Goal: Book appointment/travel/reservation

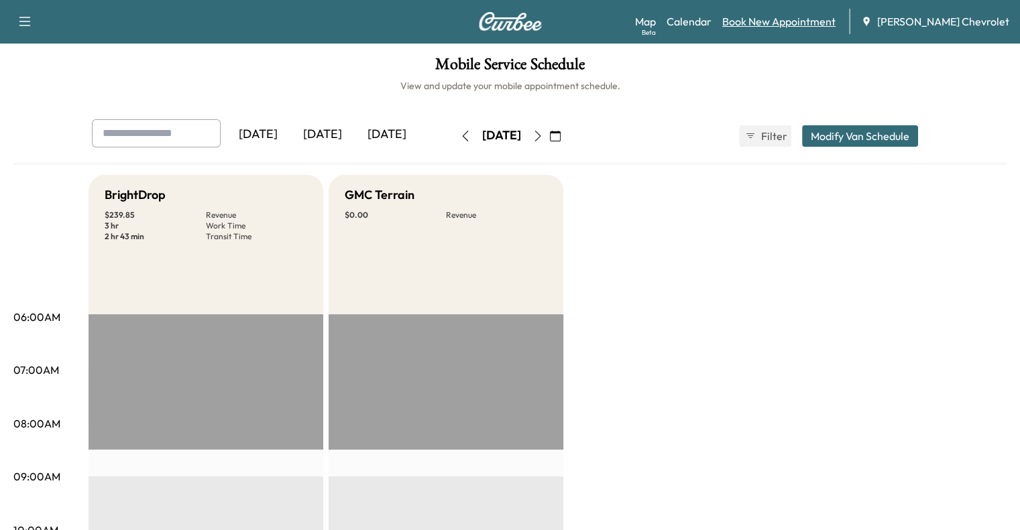
click at [822, 23] on link "Book New Appointment" at bounding box center [778, 21] width 113 height 16
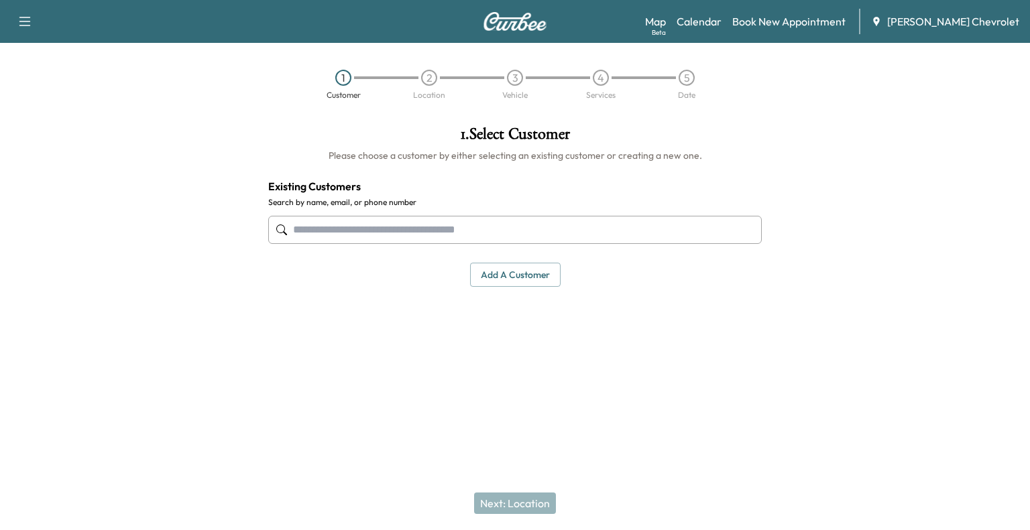
click at [498, 231] on input "text" at bounding box center [514, 230] width 493 height 28
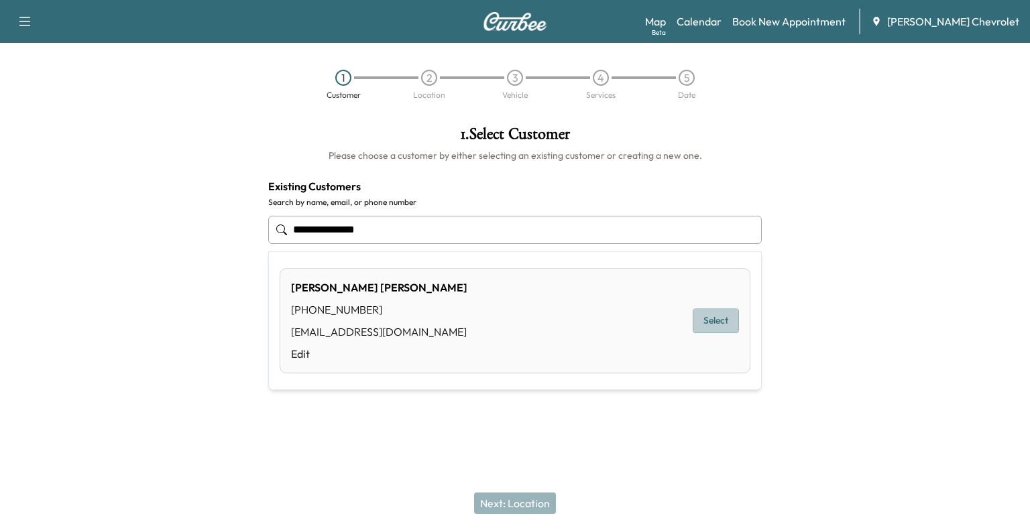
click at [707, 321] on button "Select" at bounding box center [716, 320] width 46 height 25
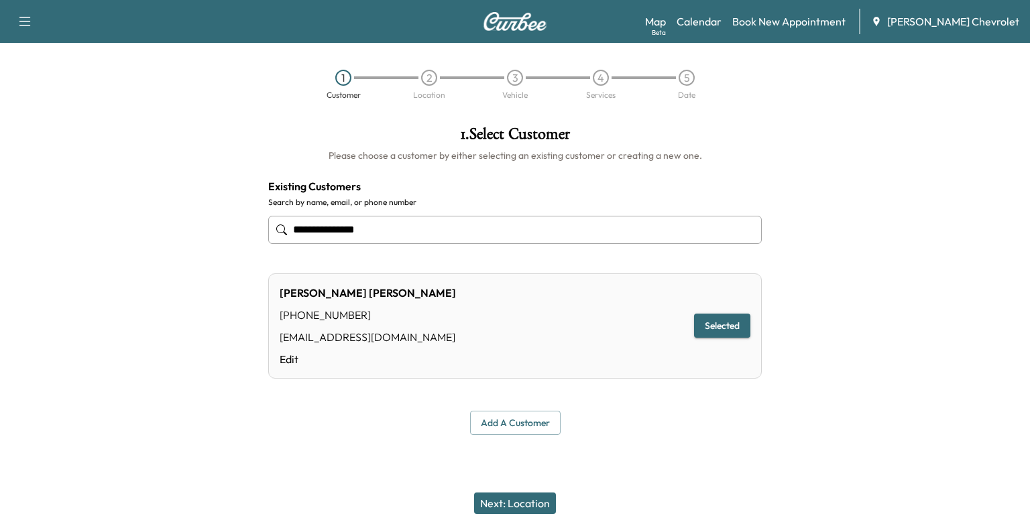
type input "**********"
click at [541, 505] on button "Next: Location" at bounding box center [515, 503] width 82 height 21
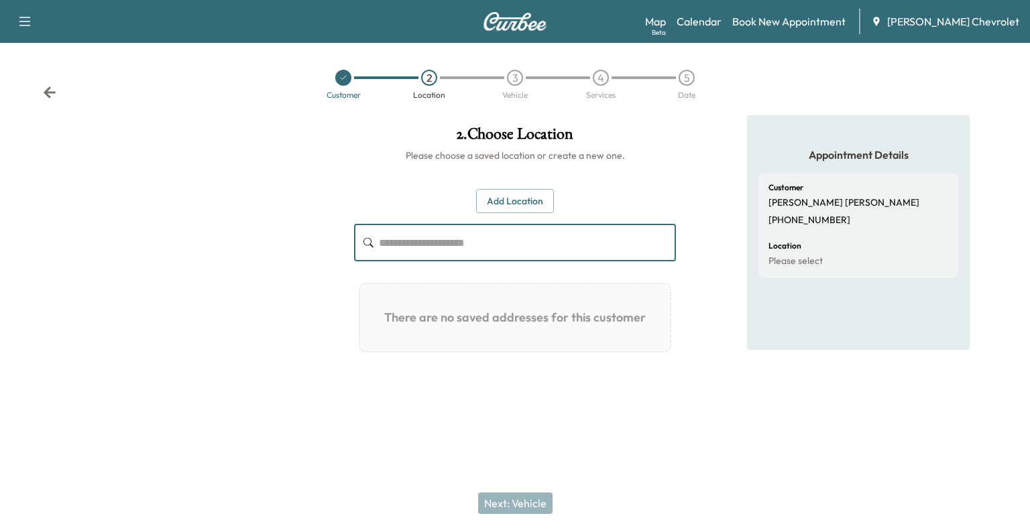
click at [517, 259] on input "text" at bounding box center [527, 243] width 297 height 38
type input "*"
click at [523, 206] on button "Add Location" at bounding box center [515, 201] width 78 height 25
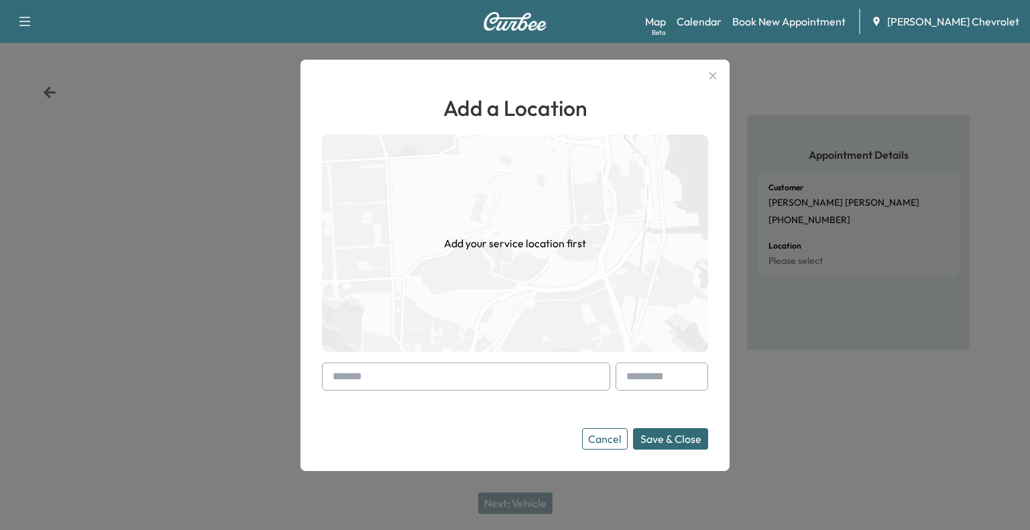
click at [448, 388] on input "text" at bounding box center [466, 377] width 288 height 28
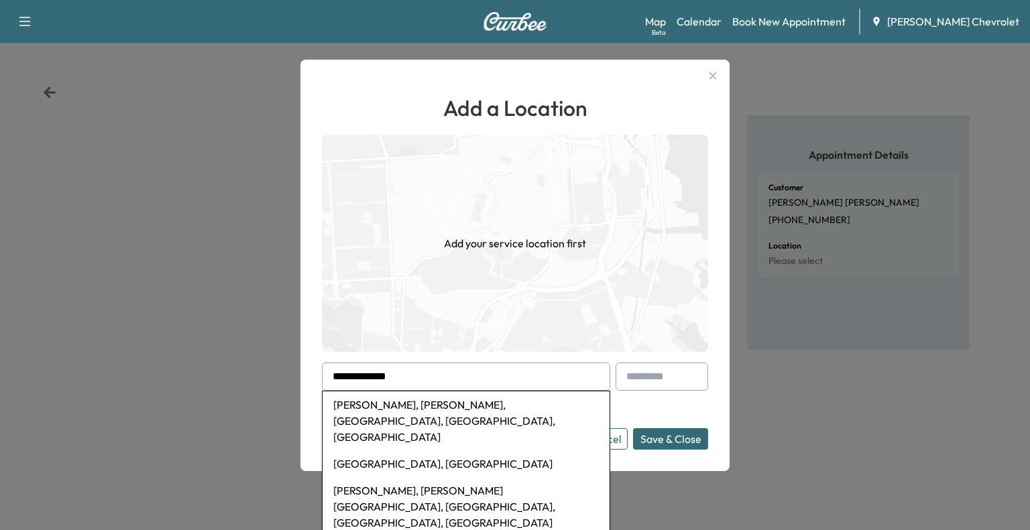
click at [448, 404] on li "[PERSON_NAME], [PERSON_NAME], [GEOGRAPHIC_DATA], [GEOGRAPHIC_DATA], [GEOGRAPHIC…" at bounding box center [465, 421] width 287 height 59
type input "**********"
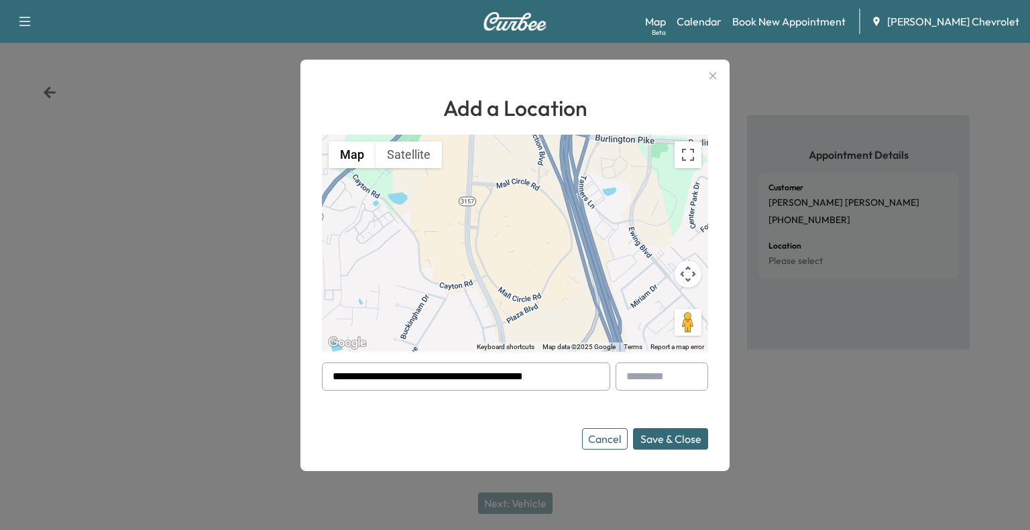
click at [670, 439] on button "Save & Close" at bounding box center [670, 438] width 75 height 21
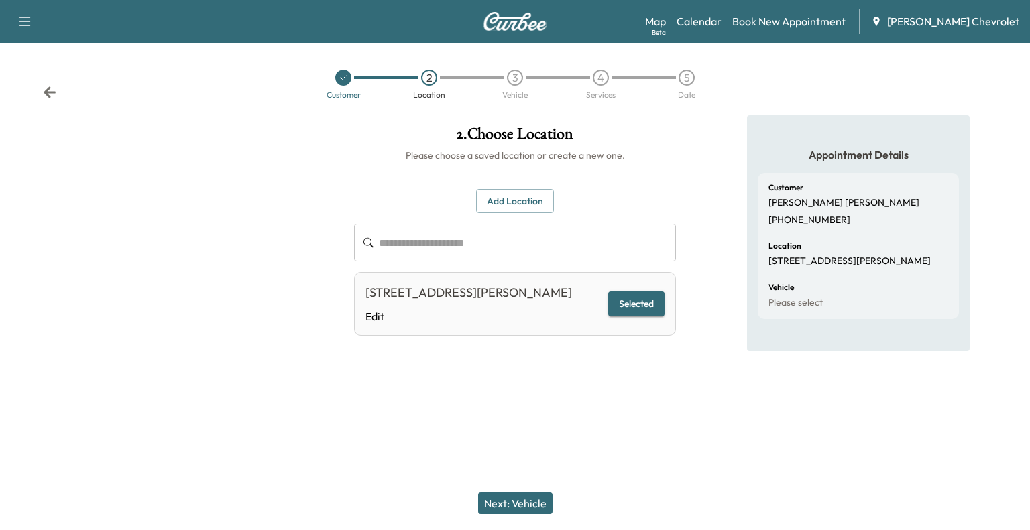
click at [526, 498] on button "Next: Vehicle" at bounding box center [515, 503] width 74 height 21
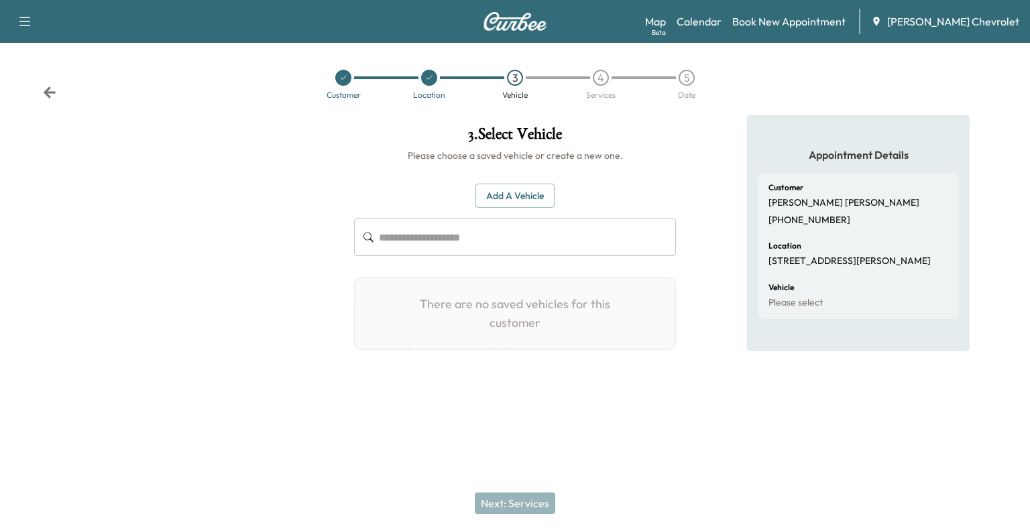
click at [528, 200] on button "Add a Vehicle" at bounding box center [514, 196] width 79 height 25
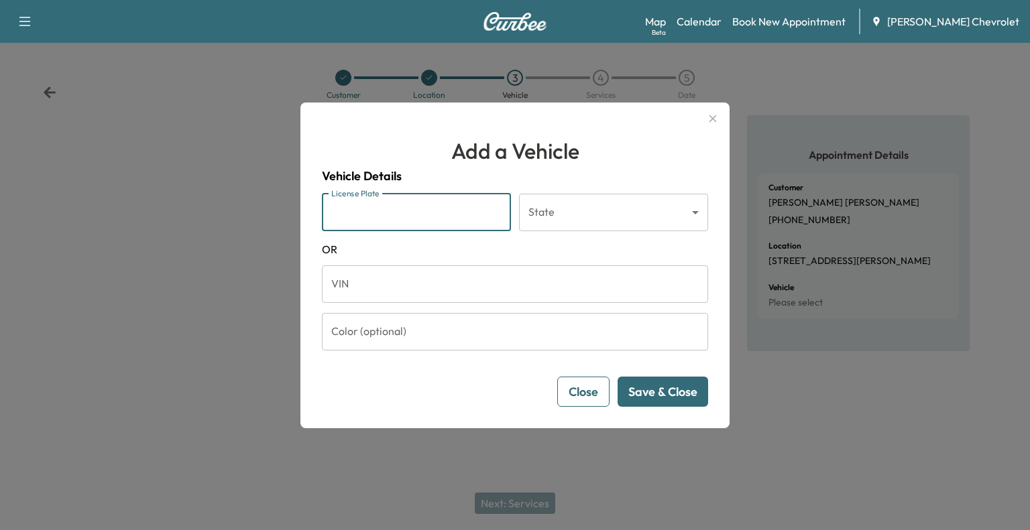
click at [445, 217] on input "License Plate" at bounding box center [416, 213] width 189 height 38
click at [398, 284] on input "VIN" at bounding box center [515, 284] width 386 height 38
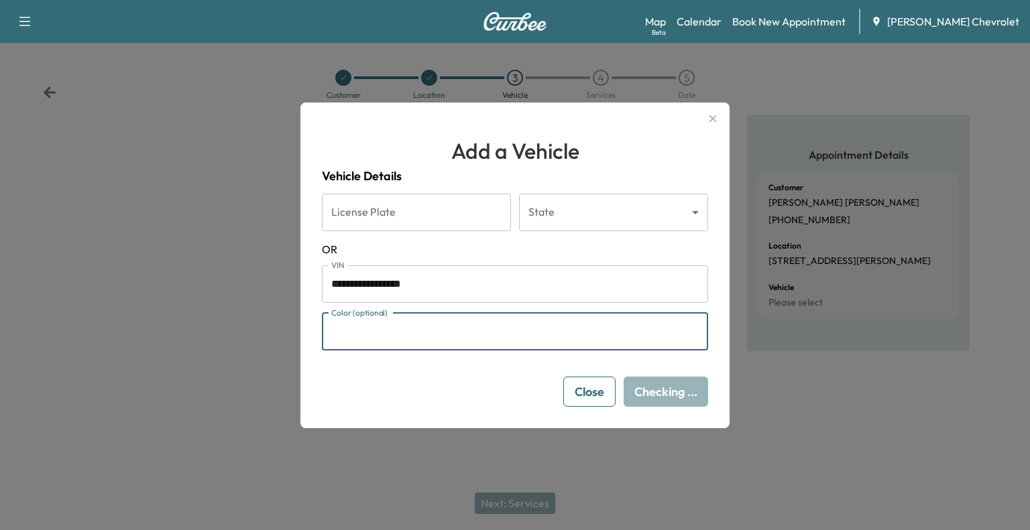
click at [524, 340] on input "Color (optional)" at bounding box center [515, 332] width 386 height 38
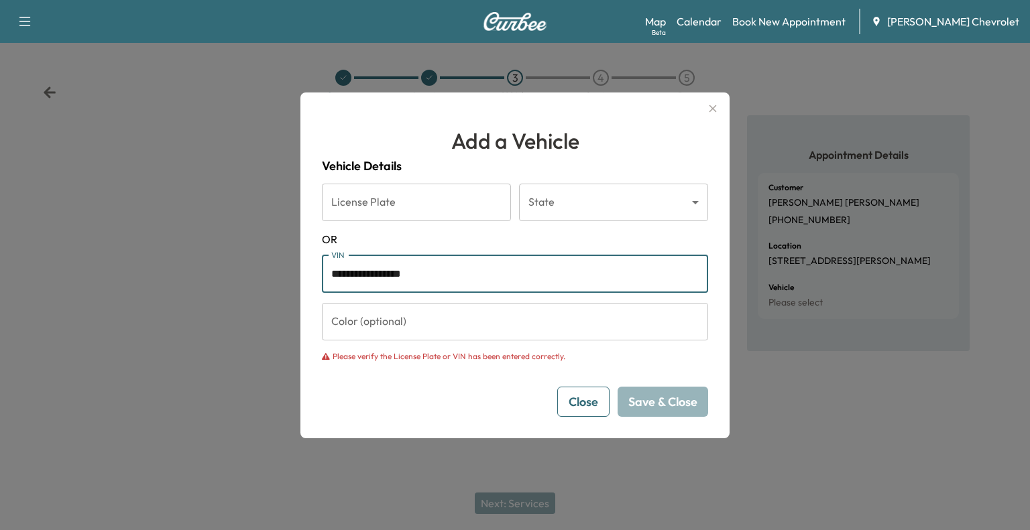
click at [459, 278] on input "**********" at bounding box center [515, 274] width 386 height 38
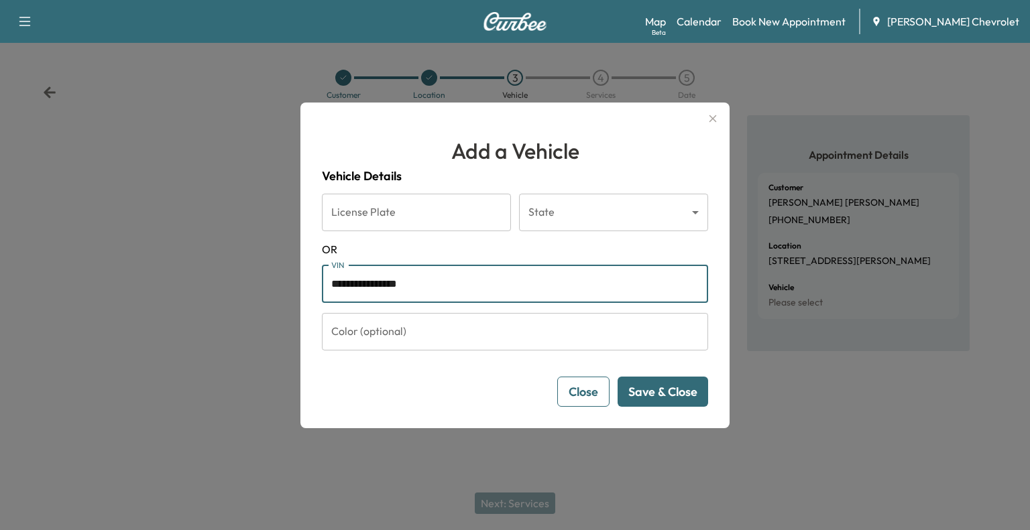
type input "**********"
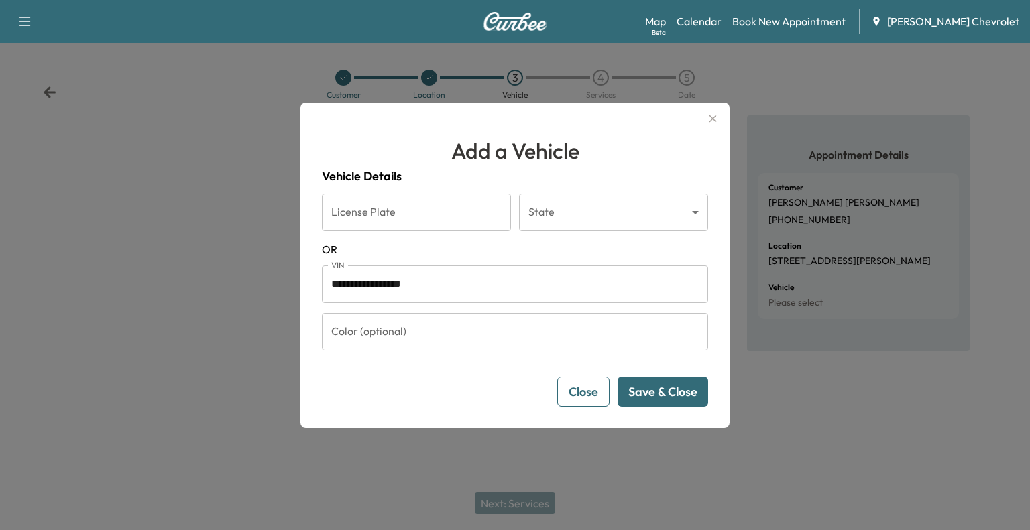
click at [651, 383] on button "Save & Close" at bounding box center [662, 392] width 91 height 30
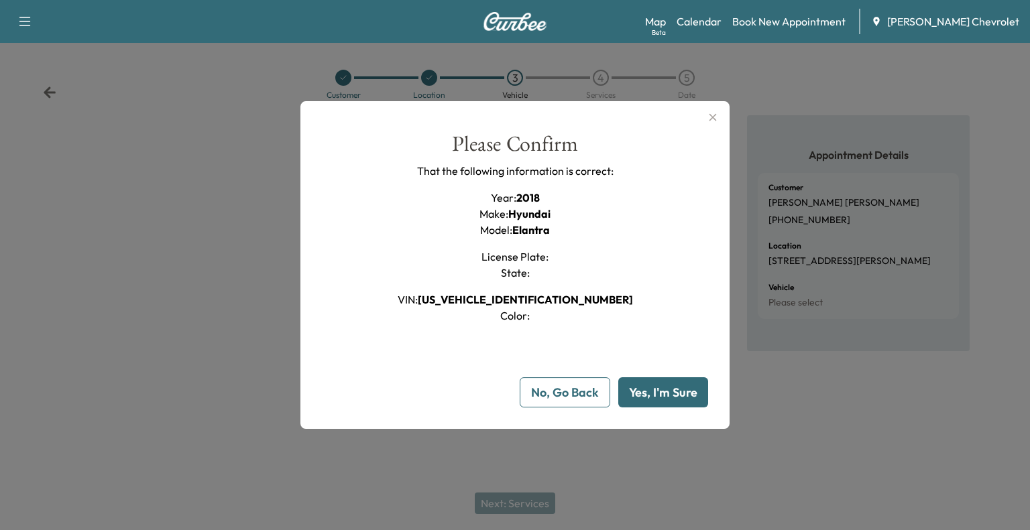
click at [666, 388] on button "Yes, I'm Sure" at bounding box center [663, 392] width 90 height 30
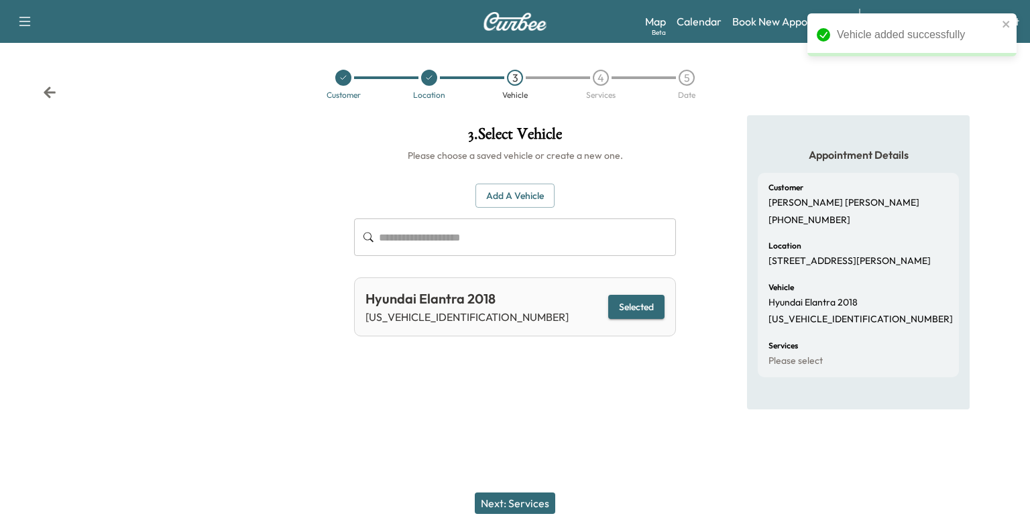
click at [491, 512] on button "Next: Services" at bounding box center [515, 503] width 80 height 21
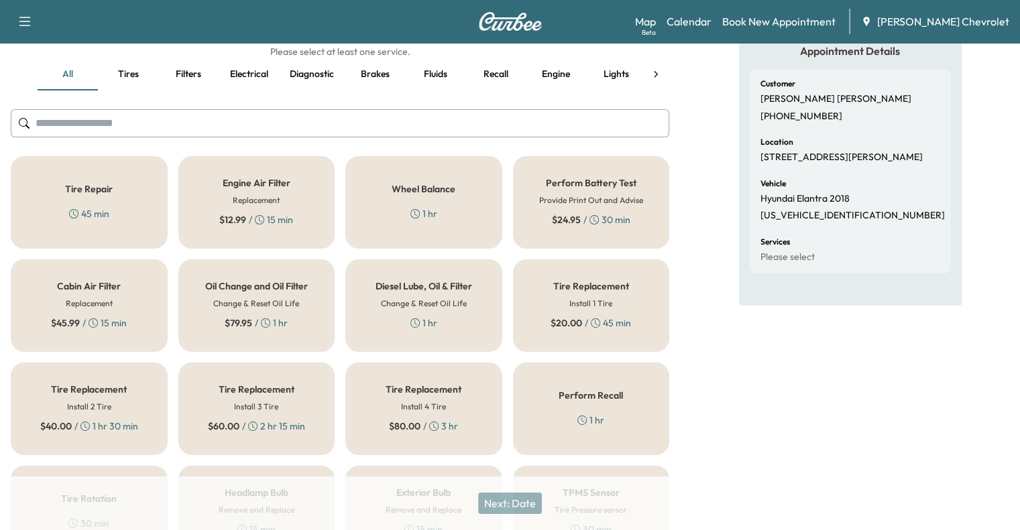
scroll to position [105, 0]
click at [276, 316] on div "$ 79.95 / 1 hr" at bounding box center [256, 322] width 63 height 13
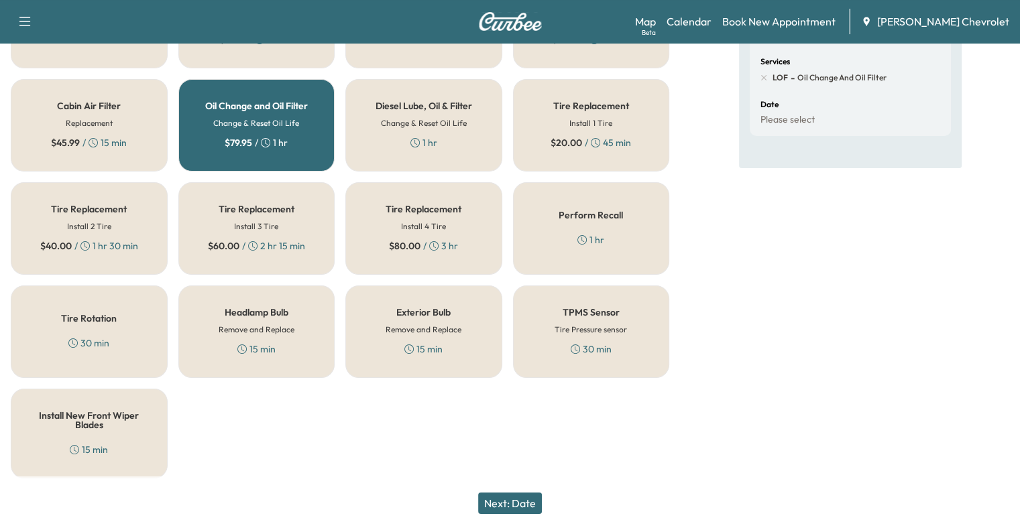
scroll to position [0, 0]
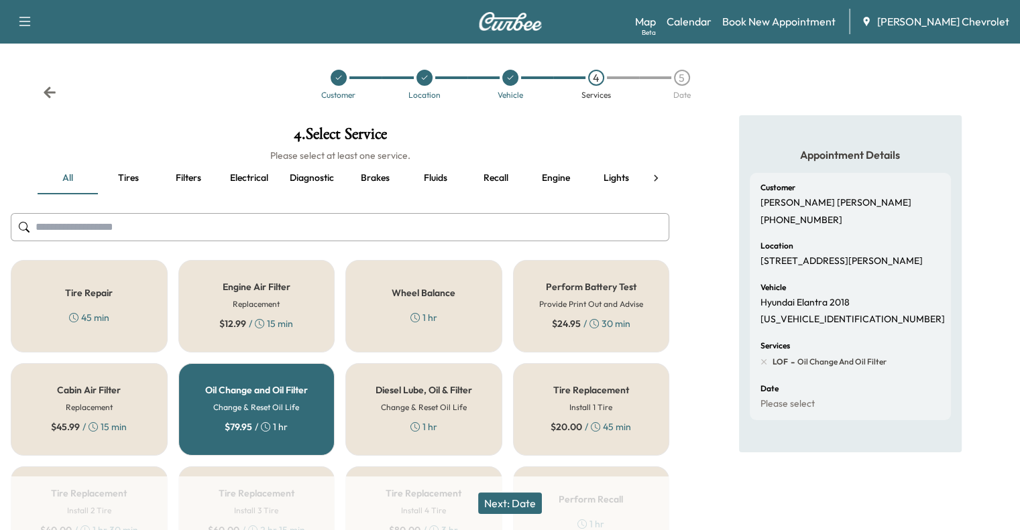
click at [526, 504] on button "Next: Date" at bounding box center [510, 503] width 64 height 21
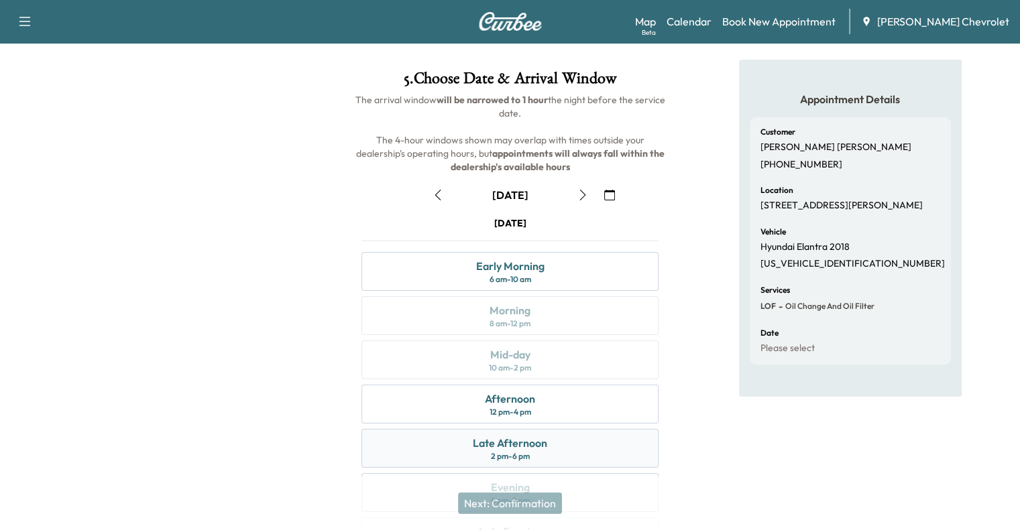
scroll to position [138, 0]
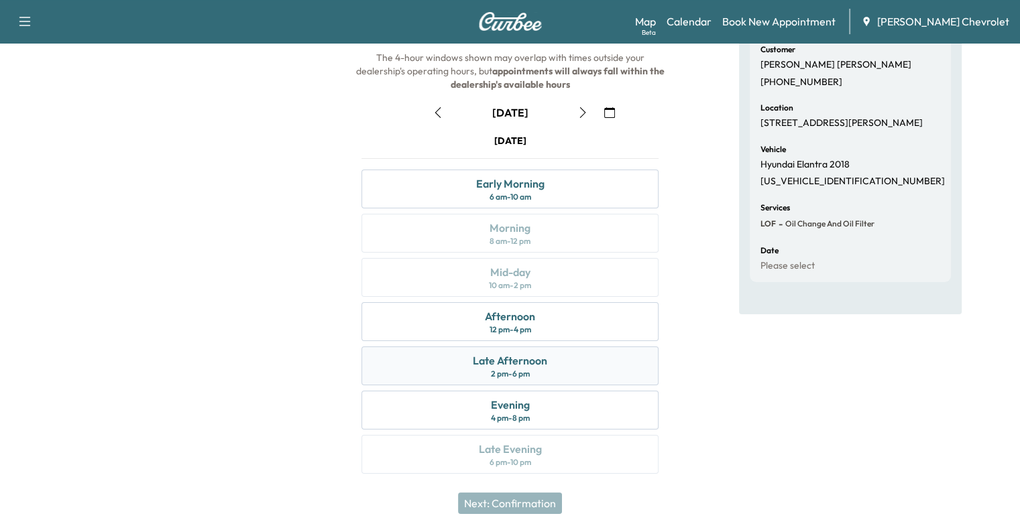
click at [570, 364] on div "Late Afternoon 2 pm - 6 pm" at bounding box center [509, 366] width 297 height 39
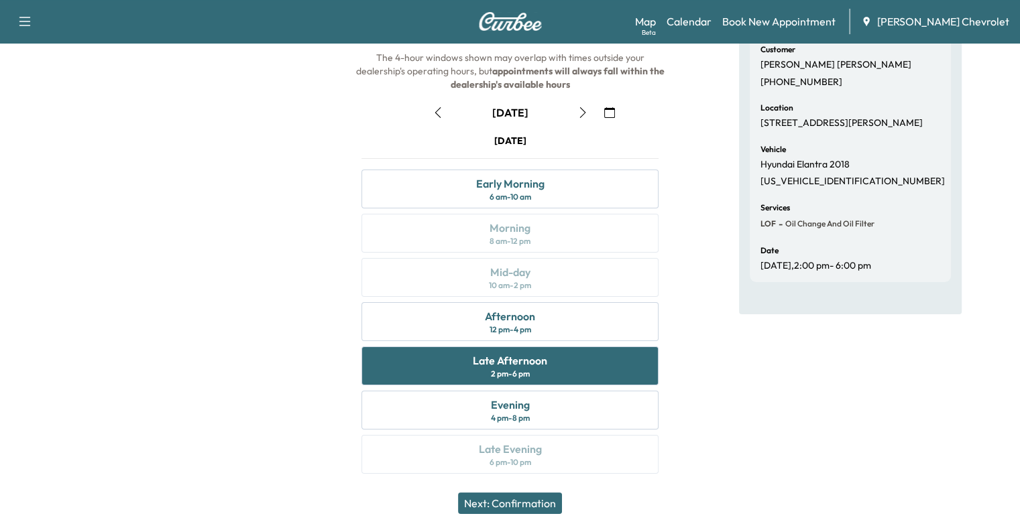
click at [505, 495] on button "Next: Confirmation" at bounding box center [510, 503] width 104 height 21
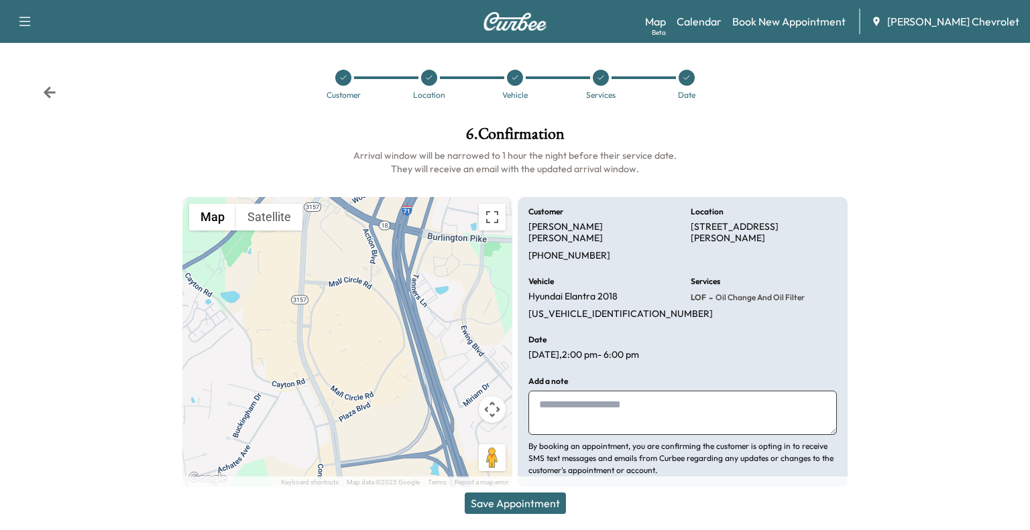
click at [629, 404] on textarea at bounding box center [682, 413] width 308 height 44
click at [539, 501] on button "Save Appointment" at bounding box center [515, 503] width 101 height 21
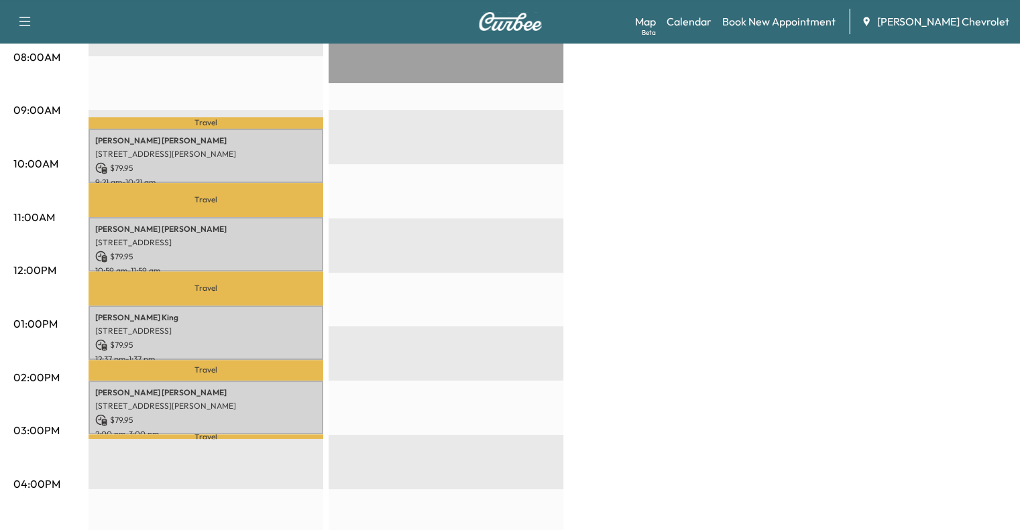
scroll to position [347, 0]
